Goal: Task Accomplishment & Management: Use online tool/utility

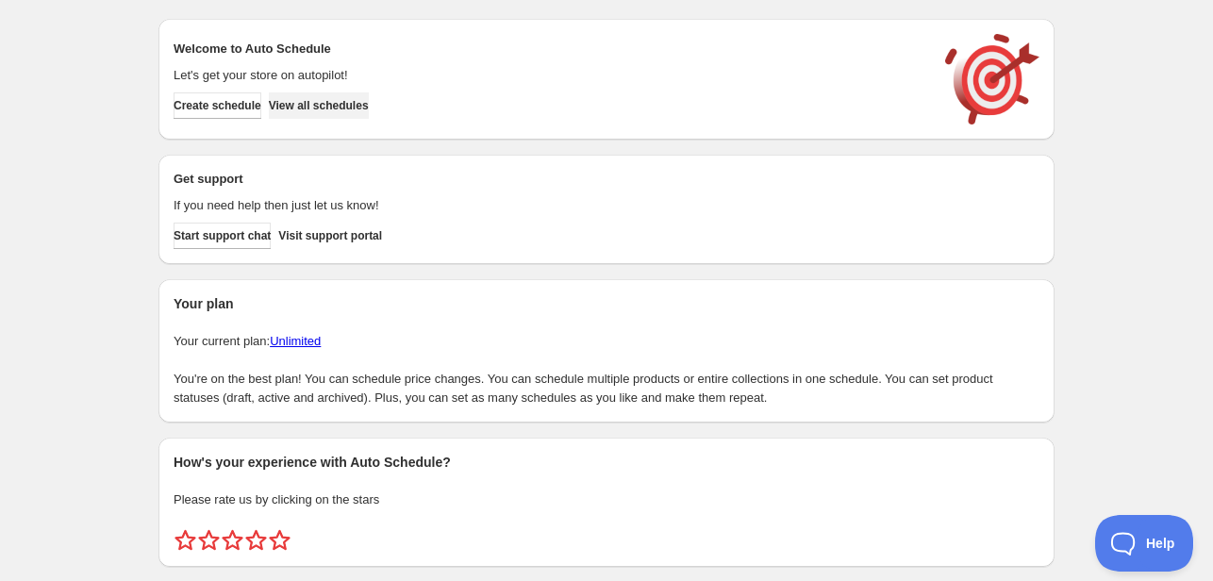
click at [334, 101] on span "View all schedules" at bounding box center [319, 105] width 100 height 15
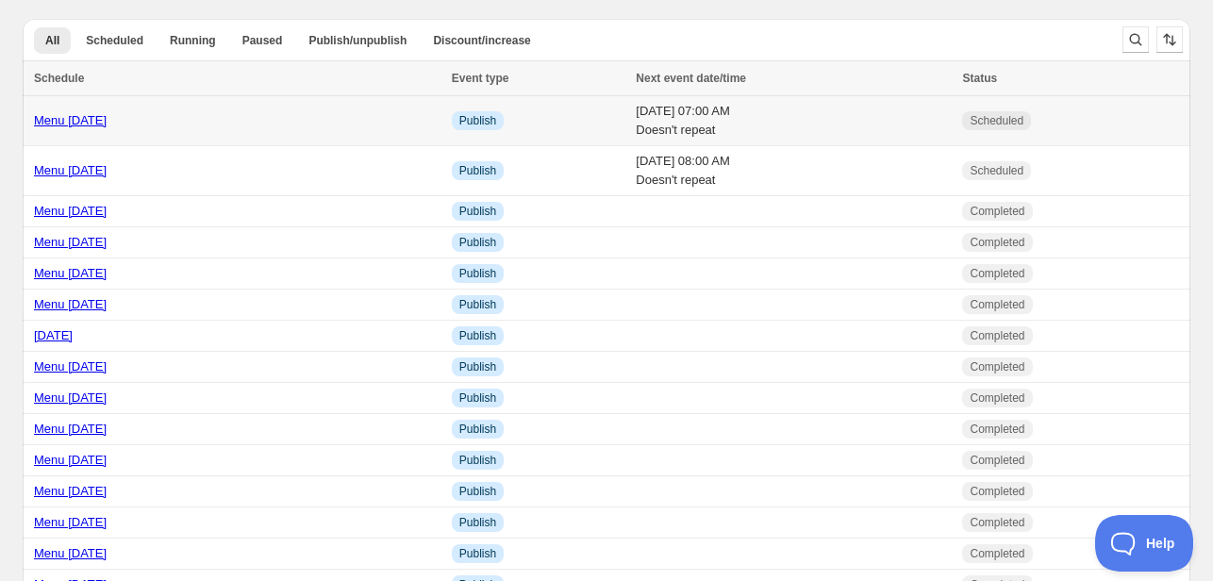
click at [87, 124] on link "Menu [DATE]" at bounding box center [70, 120] width 73 height 14
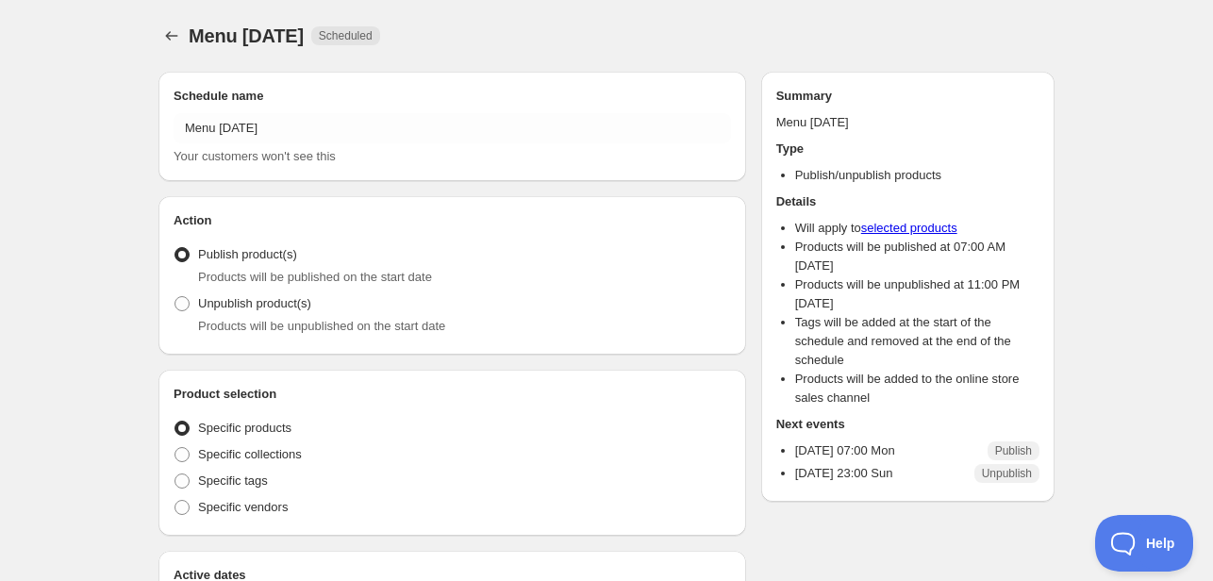
radio input "true"
checkbox input "true"
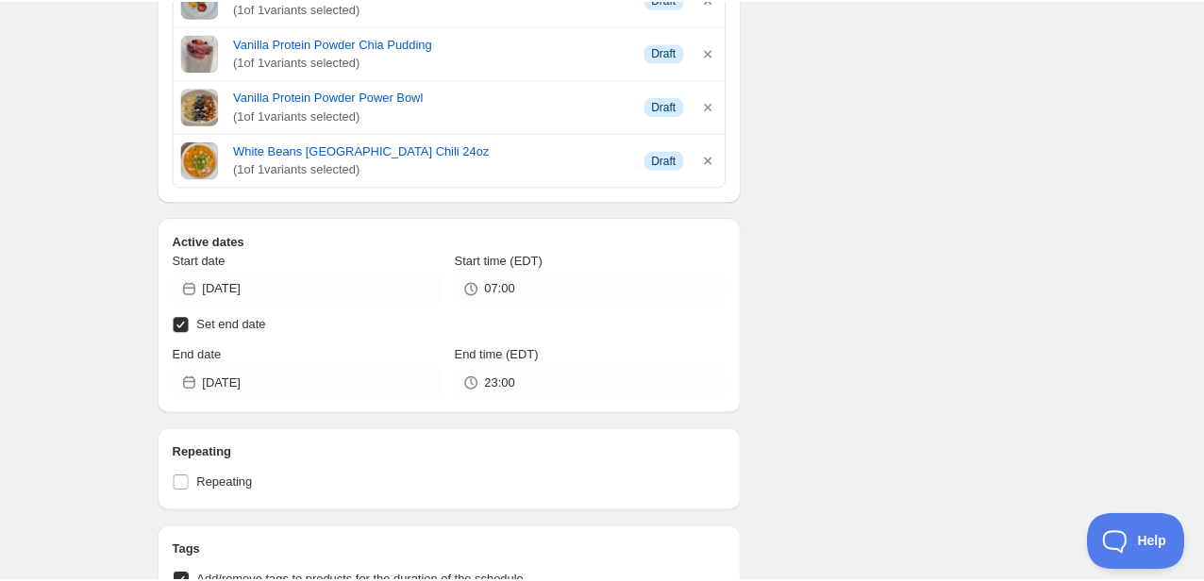
scroll to position [1510, 0]
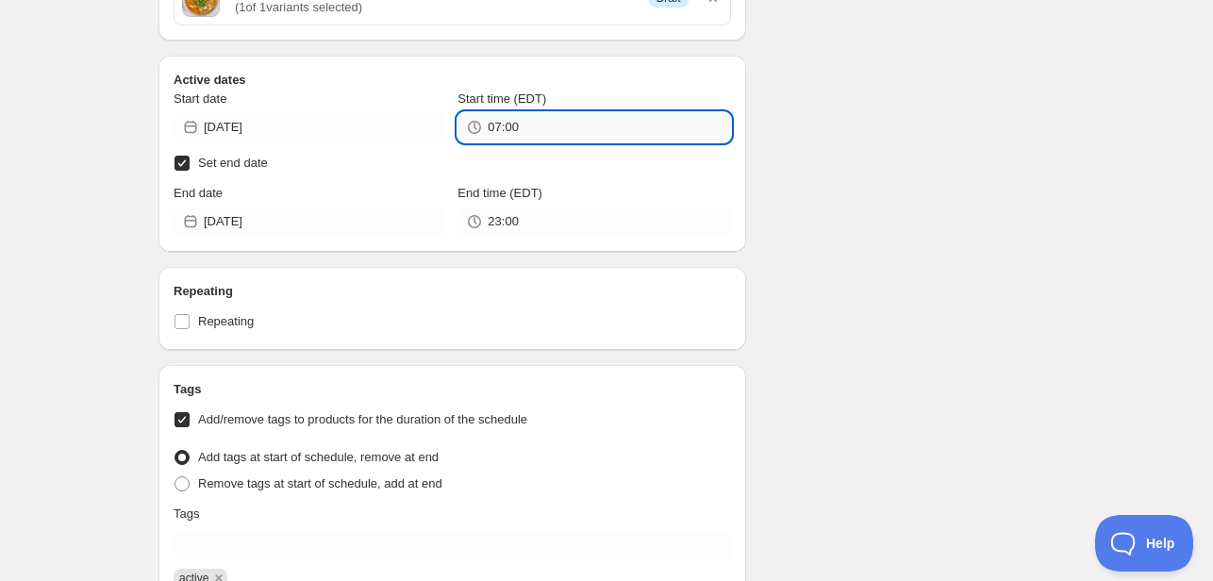
click at [547, 126] on input "07:00" at bounding box center [609, 127] width 243 height 30
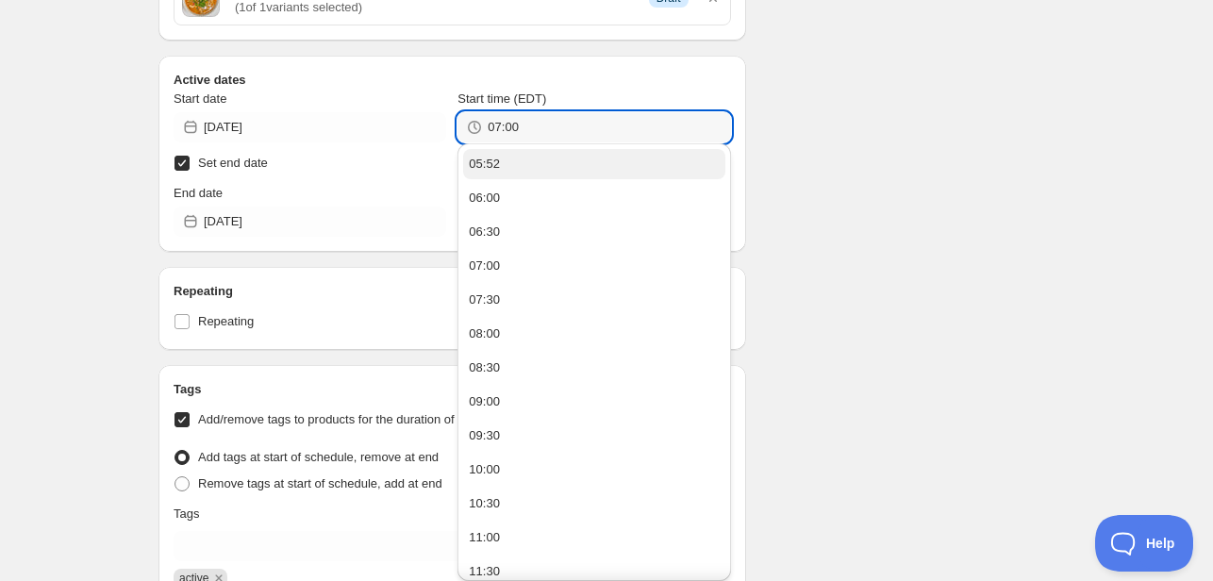
click at [503, 159] on button "05:52" at bounding box center [593, 164] width 261 height 30
type input "05:52"
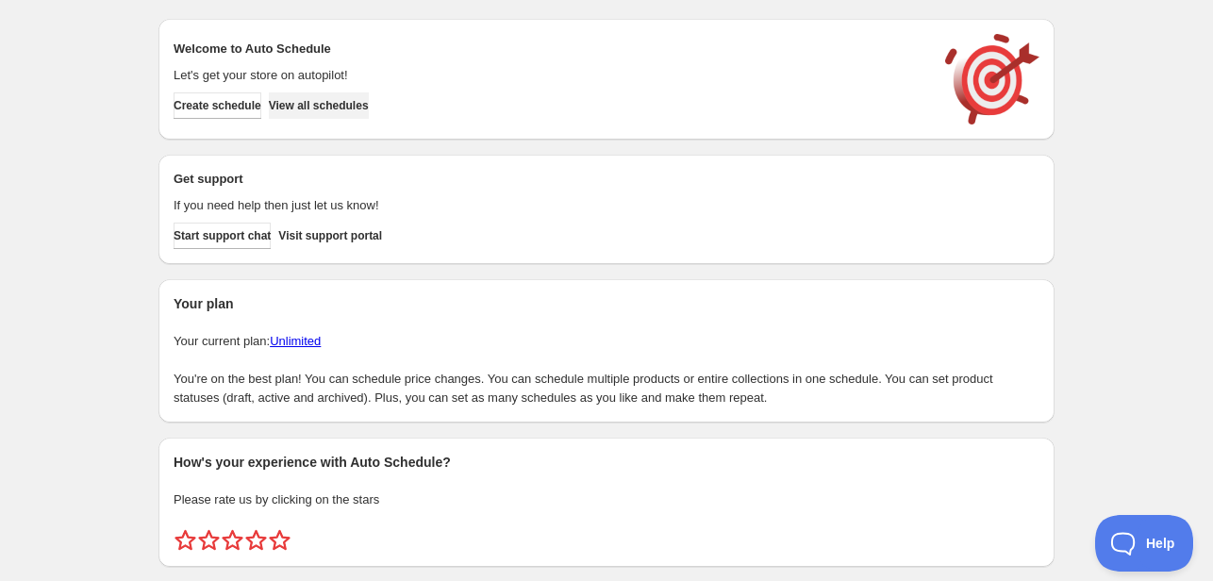
click at [360, 109] on span "View all schedules" at bounding box center [319, 105] width 100 height 15
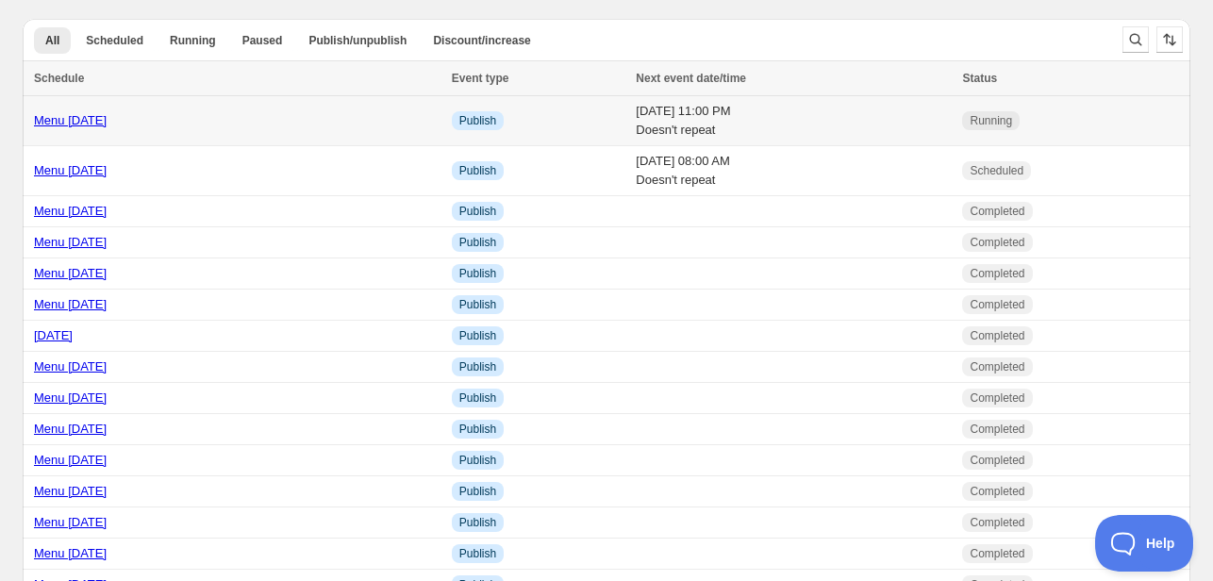
click at [75, 120] on link "Menu [DATE]" at bounding box center [70, 120] width 73 height 14
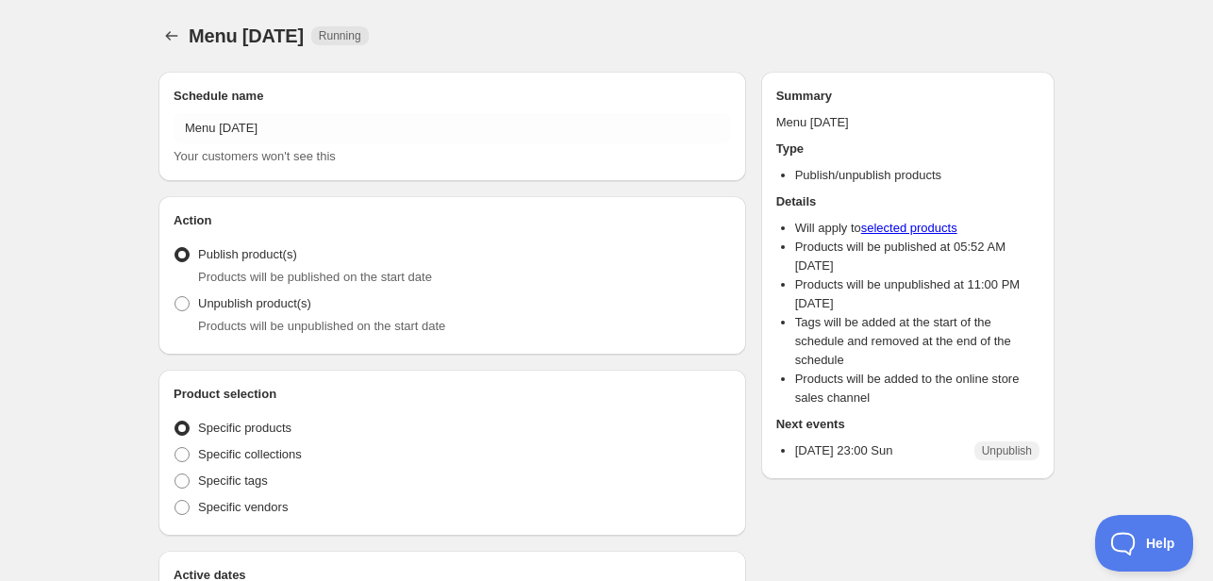
radio input "true"
checkbox input "true"
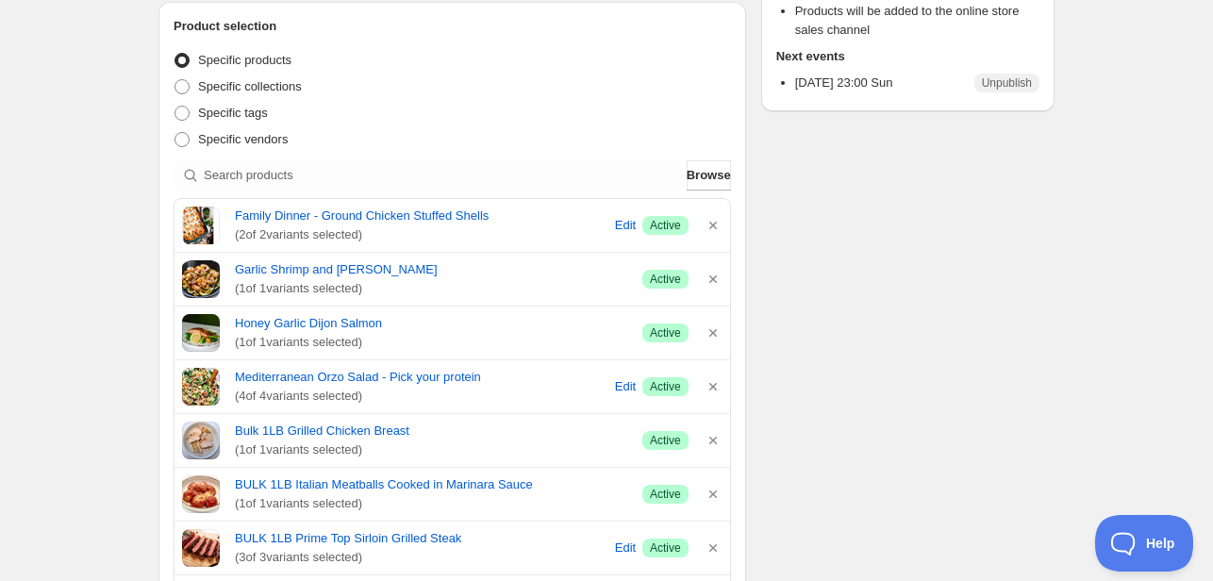
scroll to position [283, 0]
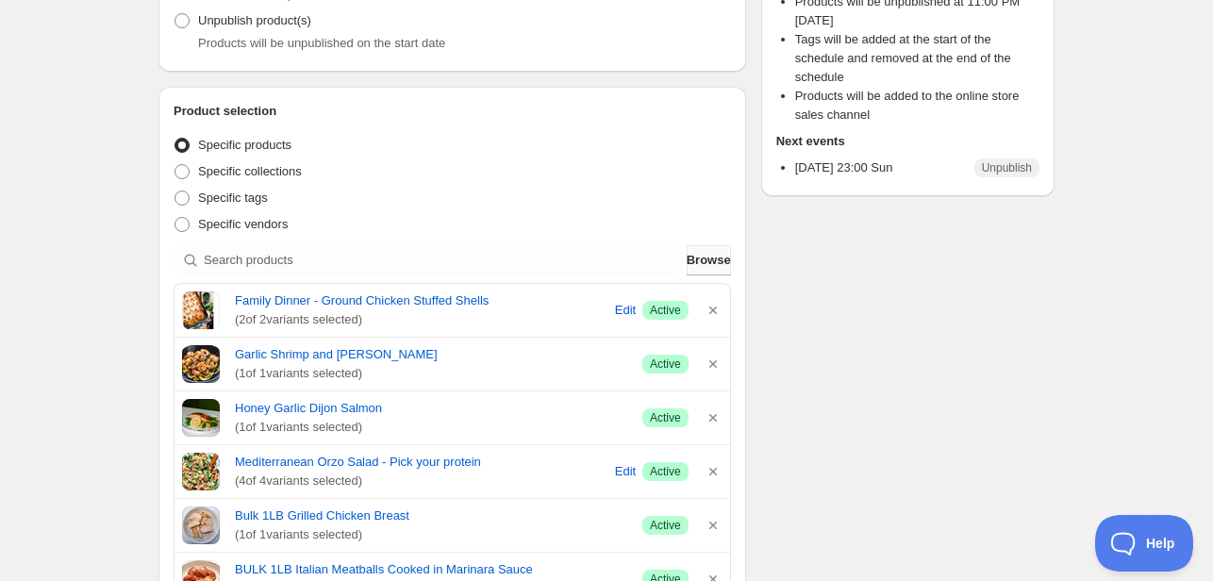
click at [700, 255] on span "Browse" at bounding box center [709, 260] width 44 height 19
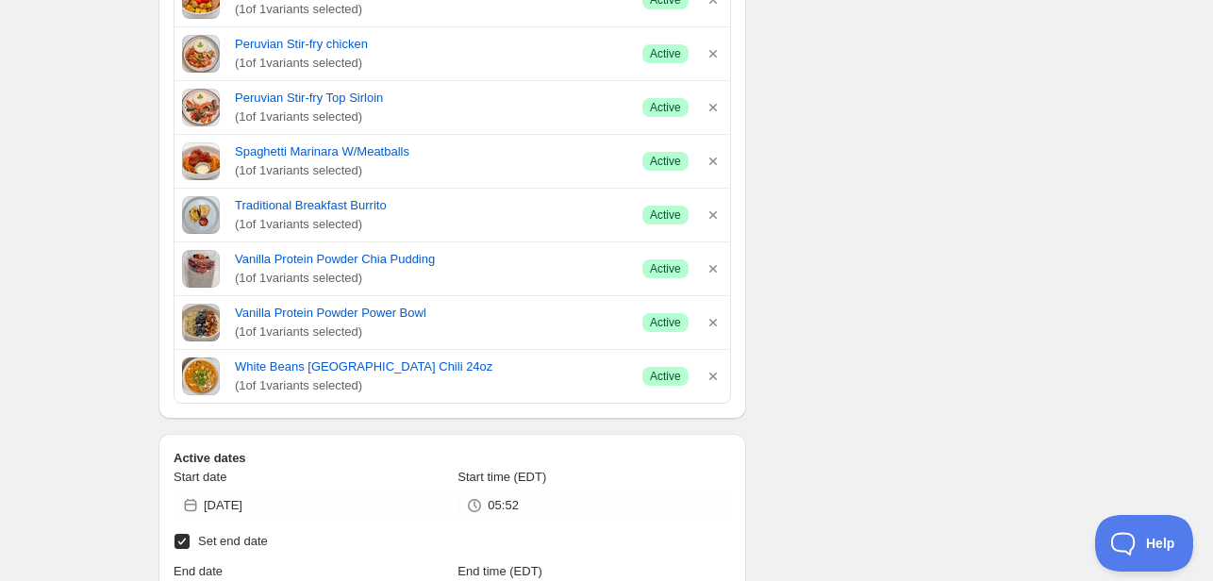
scroll to position [1132, 0]
